Goal: Find specific page/section: Find specific page/section

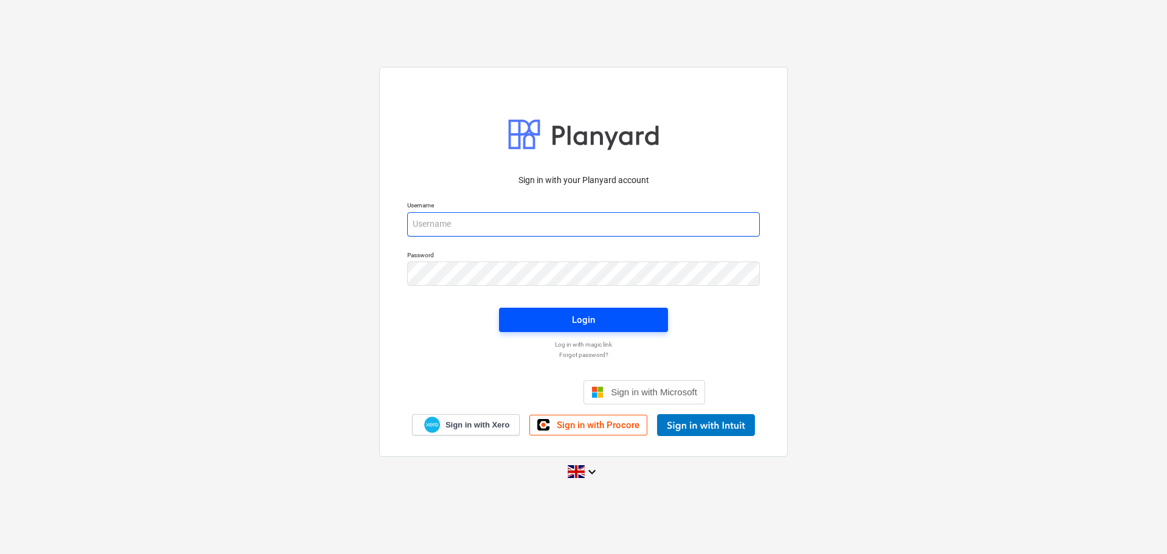
type input "[PERSON_NAME][EMAIL_ADDRESS][PERSON_NAME][DOMAIN_NAME]"
click at [588, 320] on div "Login" at bounding box center [583, 320] width 23 height 16
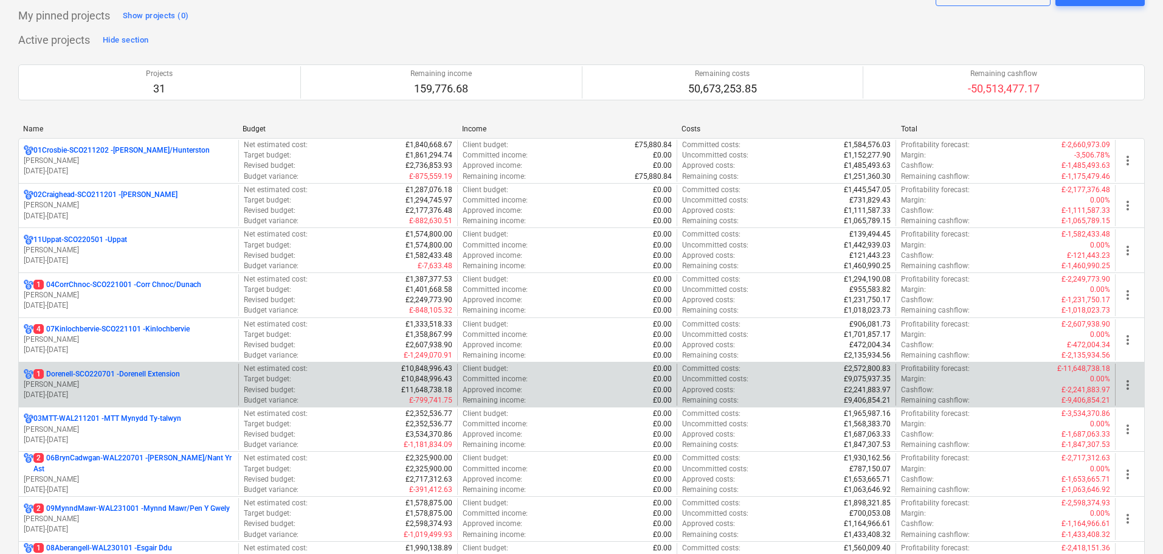
scroll to position [182, 0]
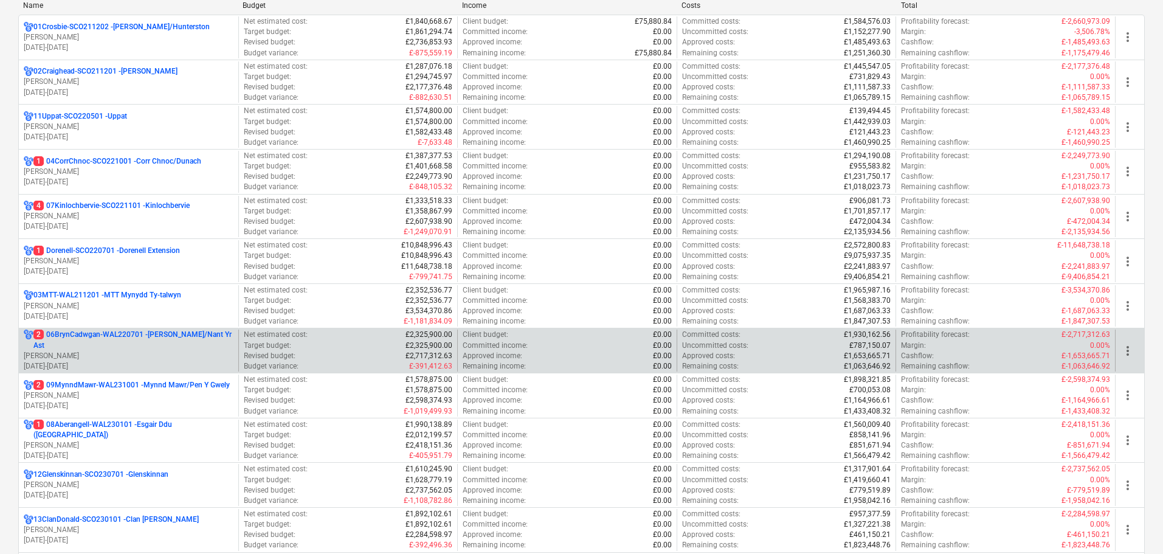
click at [88, 332] on p "2 06BrynCadwgan-WAL220701 - [PERSON_NAME]/Nant Yr Ast" at bounding box center [133, 339] width 200 height 21
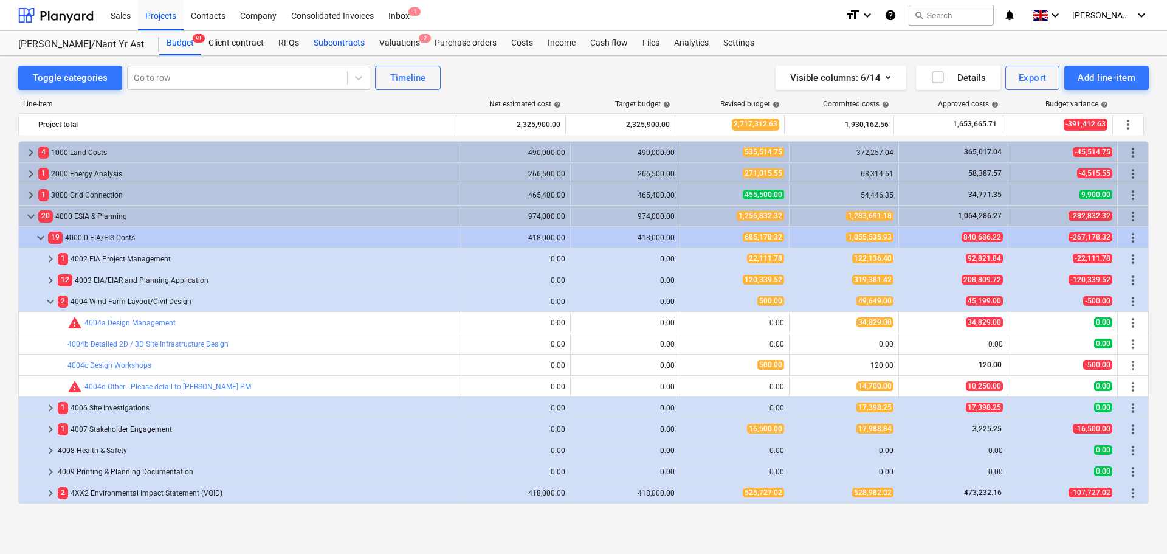
click at [339, 47] on div "Subcontracts" at bounding box center [339, 43] width 66 height 24
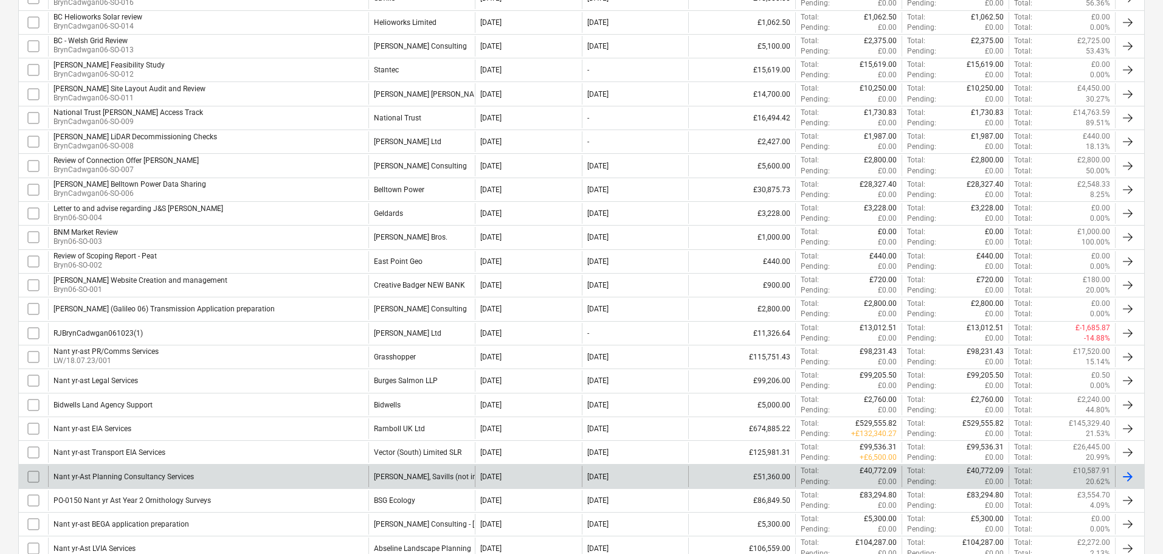
scroll to position [446, 0]
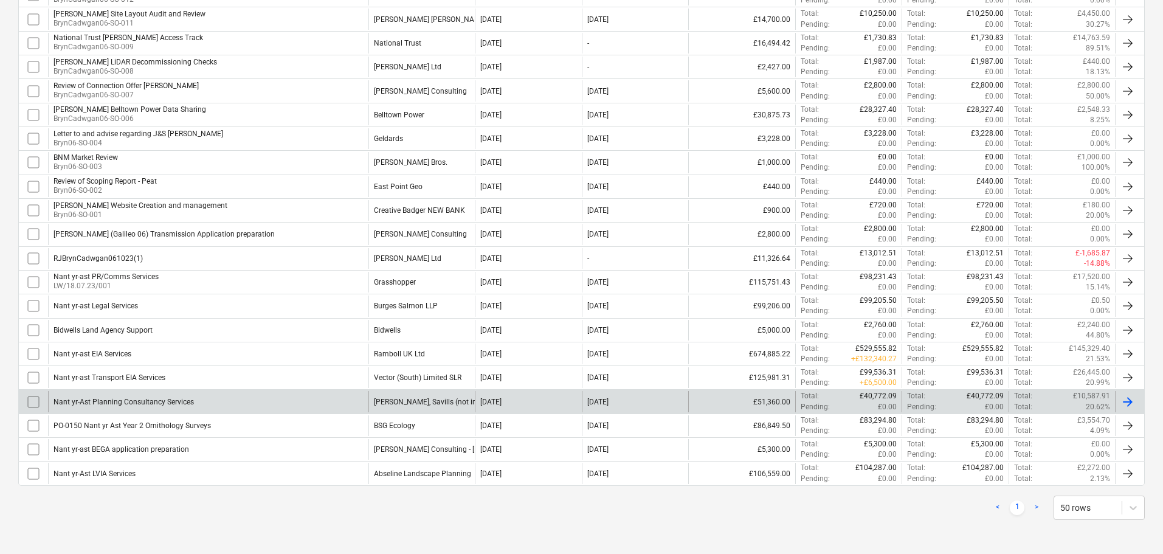
click at [388, 402] on div "[PERSON_NAME], Savills (not in use)" at bounding box center [433, 401] width 119 height 9
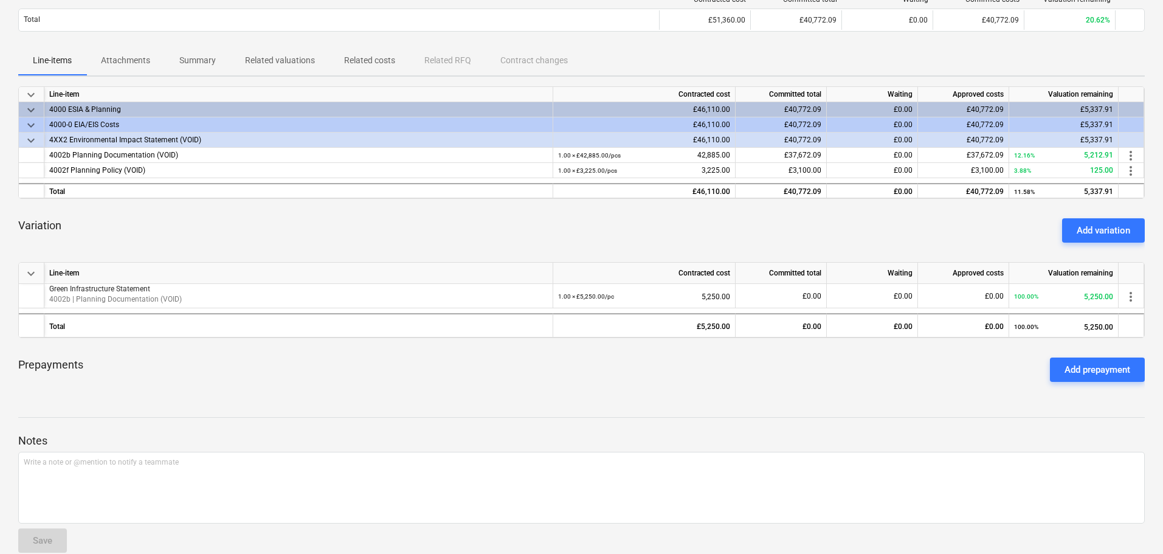
scroll to position [122, 0]
